Goal: Task Accomplishment & Management: Complete application form

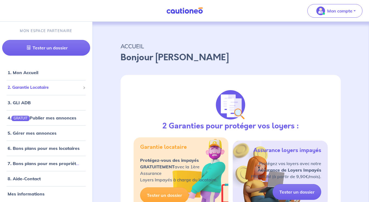
click at [49, 87] on span "2. Garantie Locataire" at bounding box center [44, 87] width 73 height 6
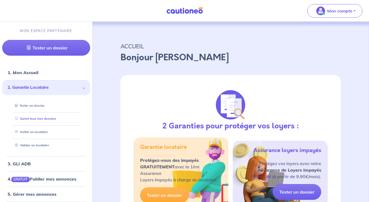
click at [50, 117] on link "Suivre tous mes dossiers" at bounding box center [34, 119] width 43 height 4
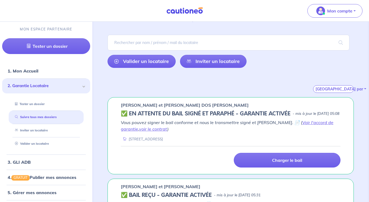
scroll to position [43, 0]
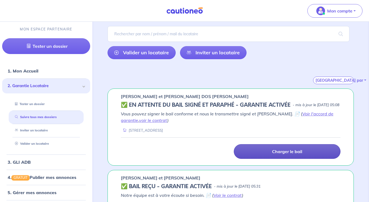
click at [281, 159] on link "Charger le bail" at bounding box center [286, 151] width 107 height 15
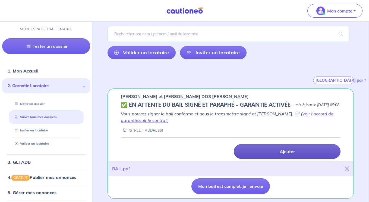
click at [277, 158] on link "Ajouter" at bounding box center [286, 151] width 107 height 15
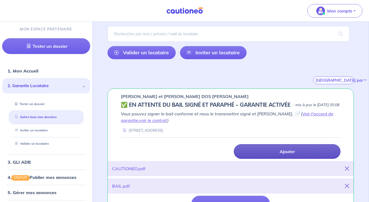
click at [268, 159] on link "Ajouter" at bounding box center [286, 151] width 107 height 15
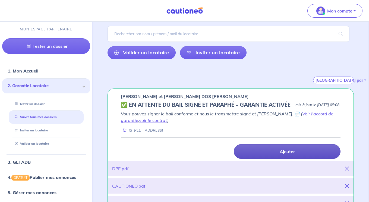
click at [262, 157] on link "Ajouter" at bounding box center [286, 151] width 107 height 15
click at [266, 159] on link "Ajouter" at bounding box center [286, 151] width 107 height 15
click at [273, 158] on link "Ajouter" at bounding box center [286, 151] width 107 height 15
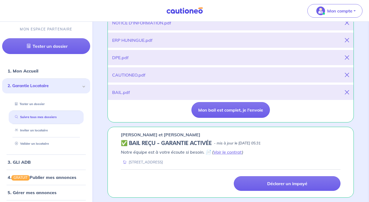
scroll to position [212, 0]
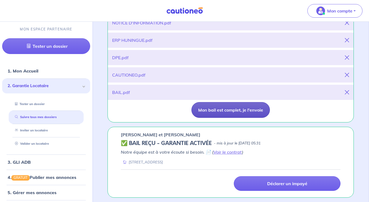
click at [242, 113] on button "Mon bail est complet, je l'envoie" at bounding box center [230, 110] width 78 height 16
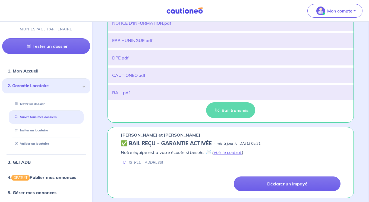
scroll to position [79, 0]
